Goal: Browse casually

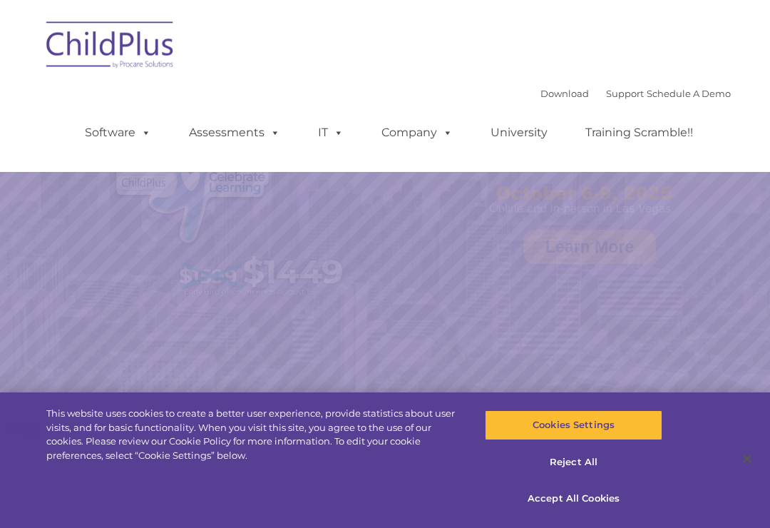
select select "MEDIUM"
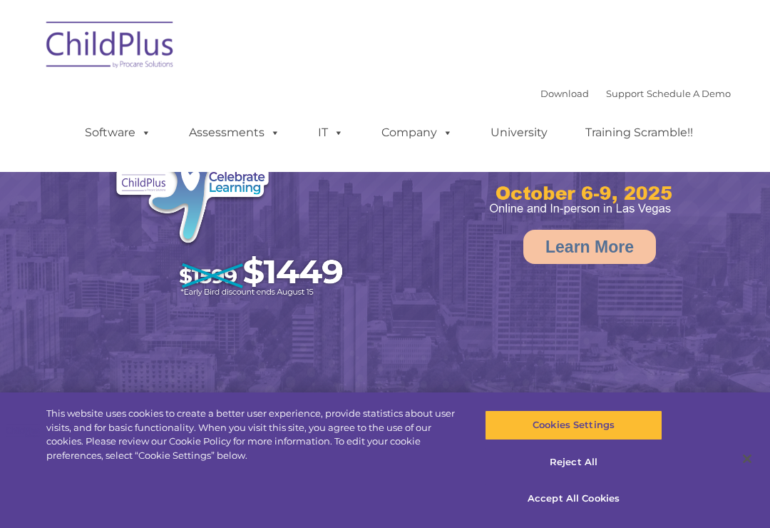
select select "MEDIUM"
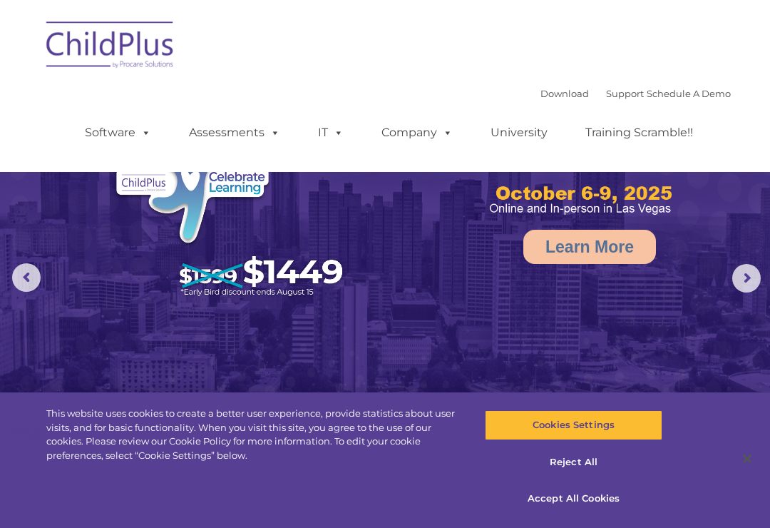
click at [732, 275] on img at bounding box center [385, 242] width 770 height 484
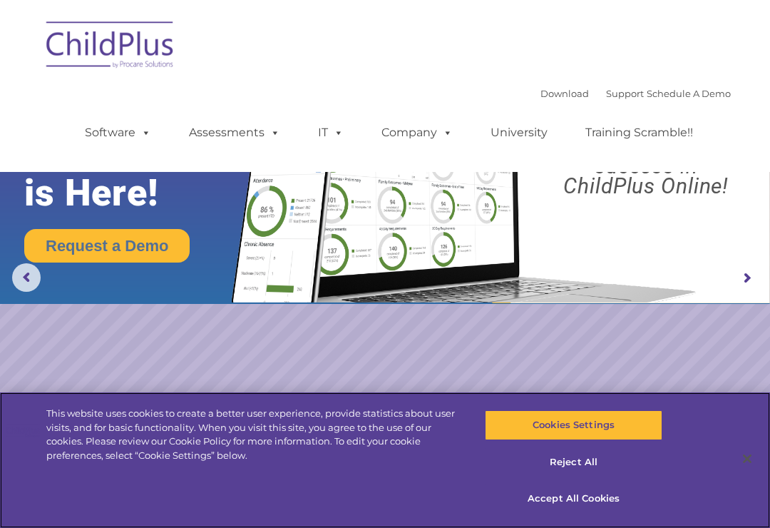
click at [605, 414] on button "Cookies Settings" at bounding box center [573, 425] width 177 height 30
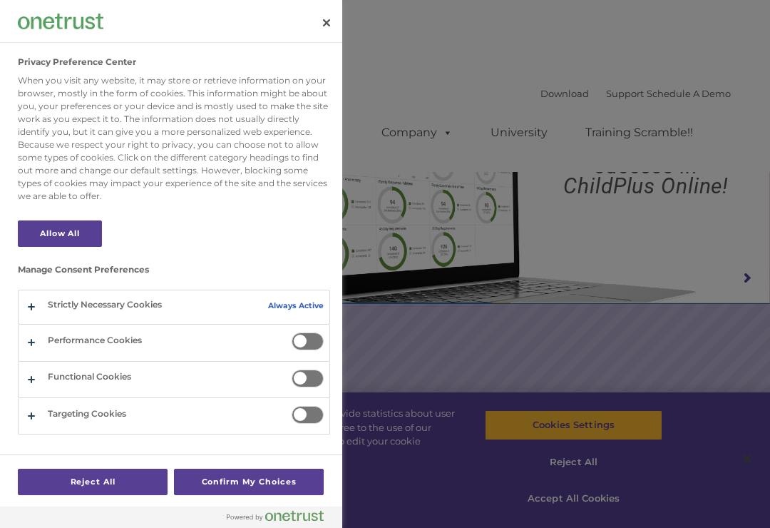
click at [681, 380] on div at bounding box center [385, 264] width 770 height 528
click at [585, 504] on div at bounding box center [385, 264] width 770 height 528
click at [322, 24] on button "Close" at bounding box center [326, 22] width 31 height 31
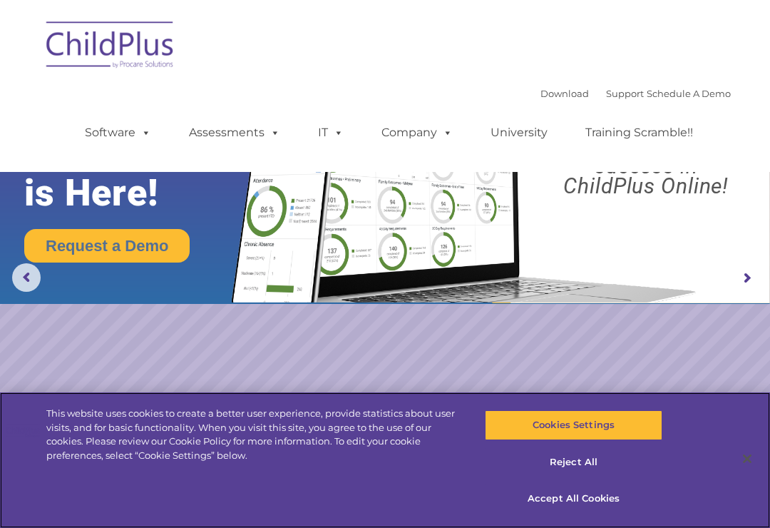
click at [593, 504] on button "Accept All Cookies" at bounding box center [573, 499] width 177 height 30
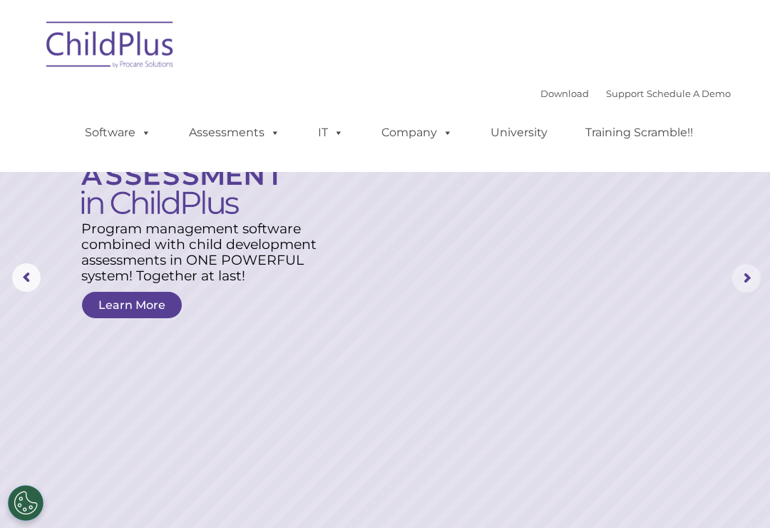
click at [743, 285] on rs-arrow at bounding box center [747, 278] width 29 height 29
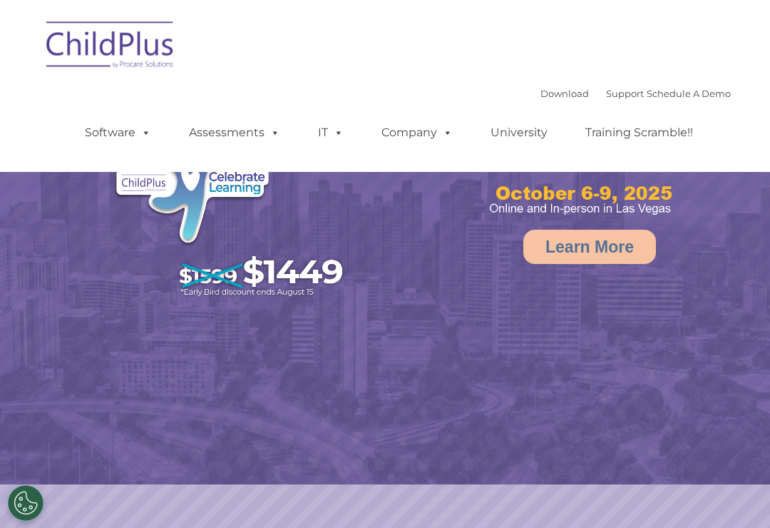
scroll to position [50, 0]
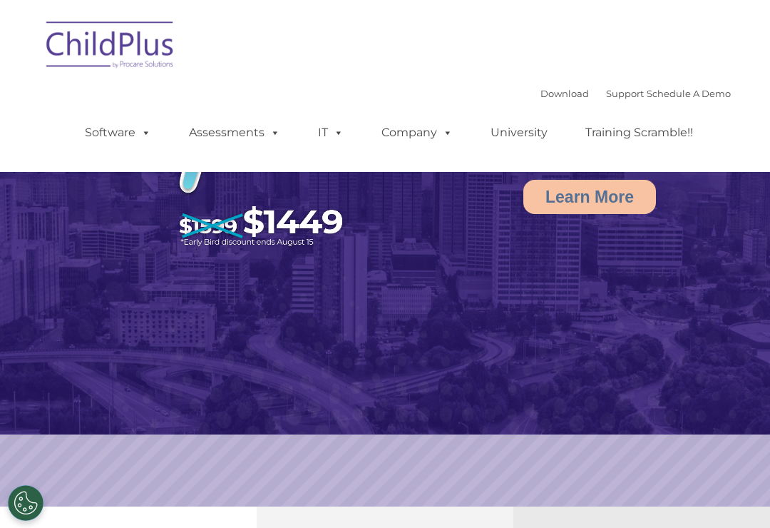
select select "MEDIUM"
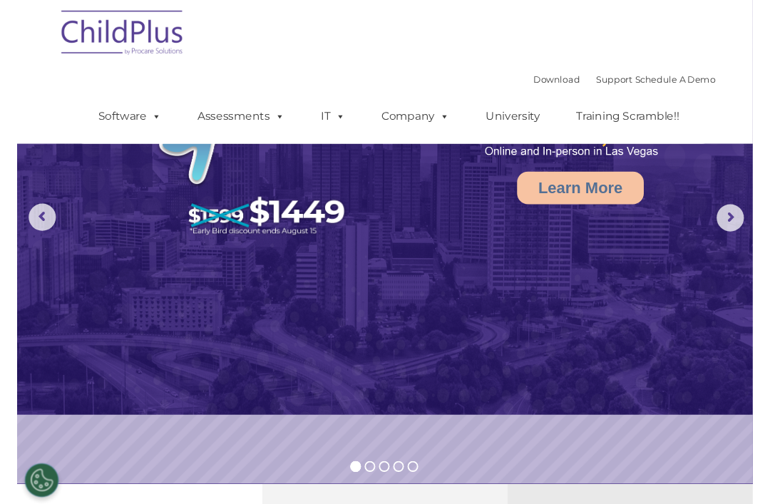
scroll to position [62, 0]
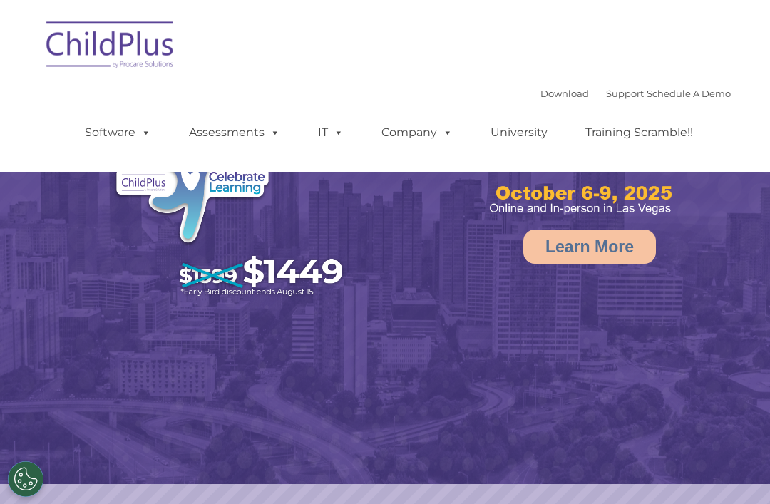
select select "MEDIUM"
